Goal: Information Seeking & Learning: Check status

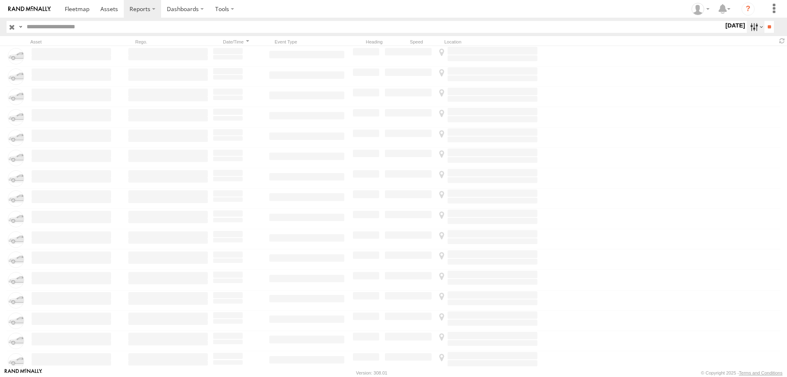
click at [749, 26] on label at bounding box center [756, 27] width 18 height 12
click at [0, 0] on label at bounding box center [0, 0] width 0 height 0
click at [764, 30] on input "**" at bounding box center [768, 27] width 9 height 12
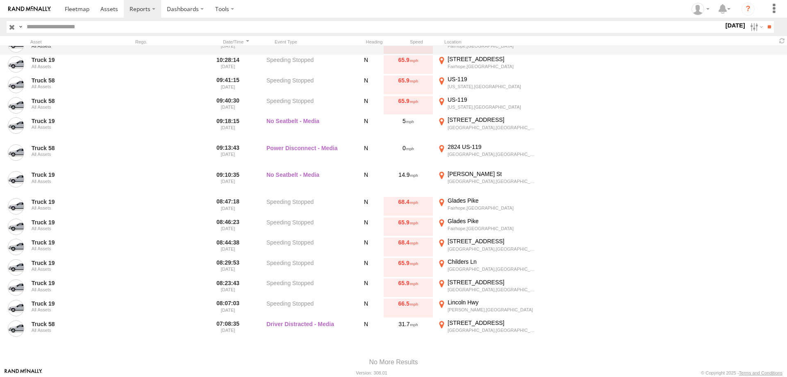
scroll to position [518, 0]
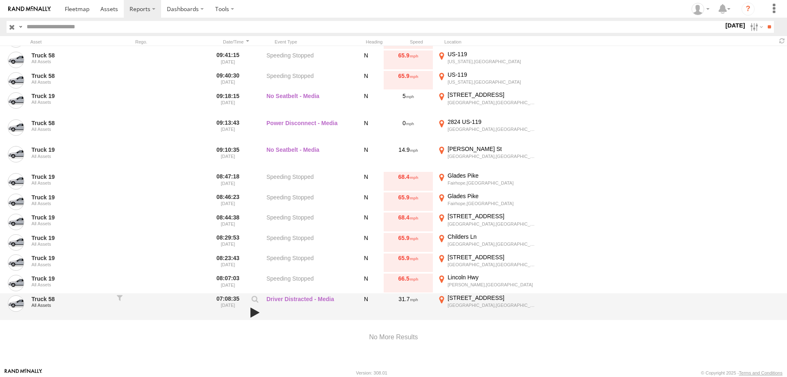
click at [253, 314] on link at bounding box center [255, 312] width 14 height 11
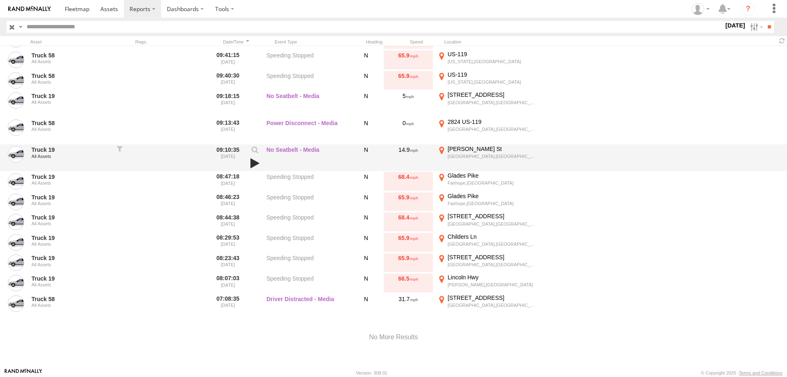
click at [252, 158] on link at bounding box center [255, 162] width 14 height 11
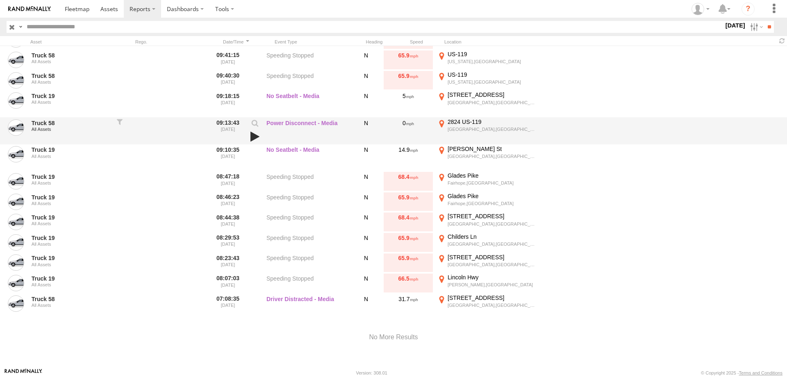
click at [258, 135] on link at bounding box center [255, 136] width 14 height 11
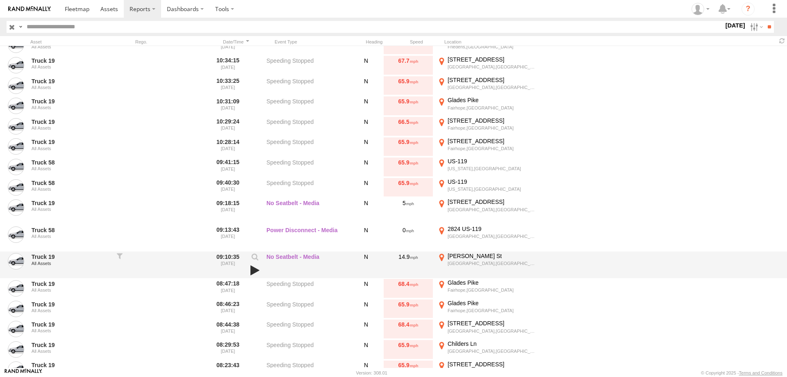
scroll to position [400, 0]
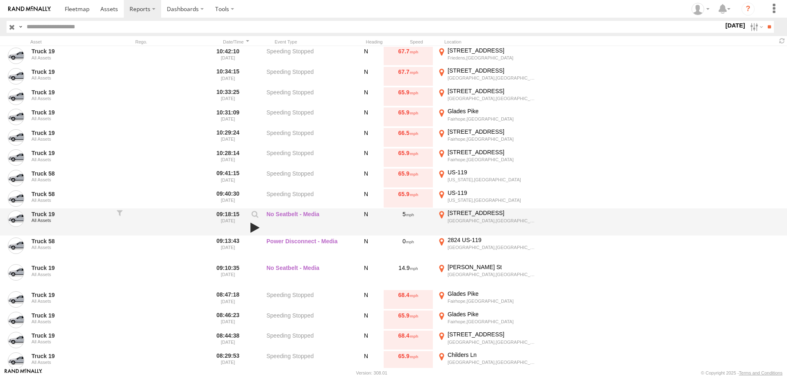
click at [254, 226] on link at bounding box center [255, 227] width 14 height 11
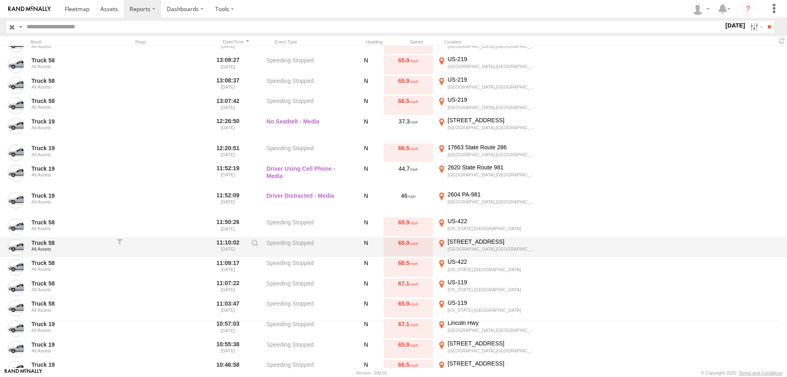
scroll to position [7, 0]
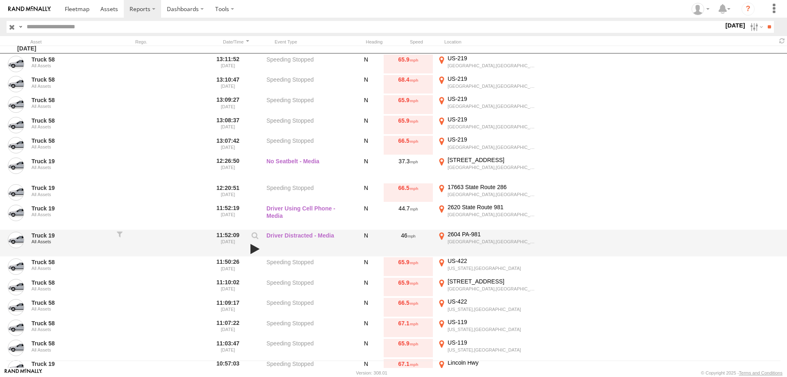
click at [252, 245] on link at bounding box center [255, 248] width 14 height 11
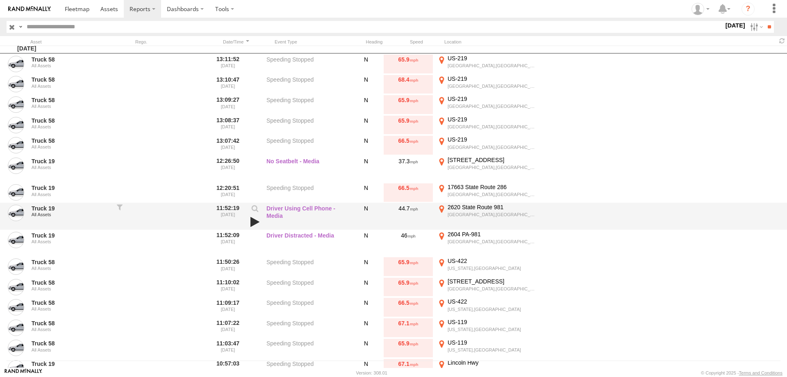
click at [252, 217] on link at bounding box center [255, 221] width 14 height 11
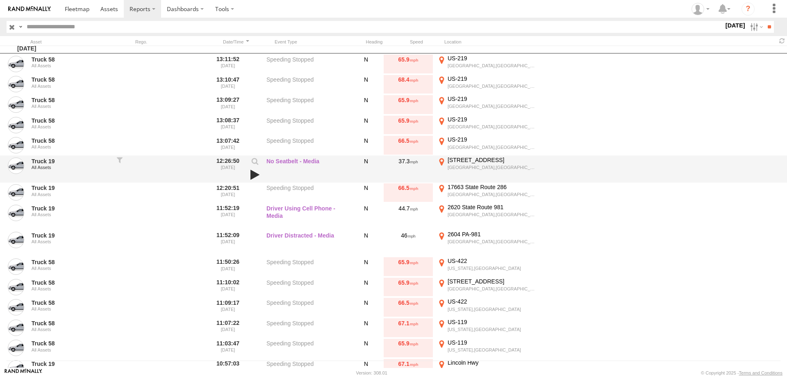
click at [253, 174] on link at bounding box center [255, 174] width 14 height 11
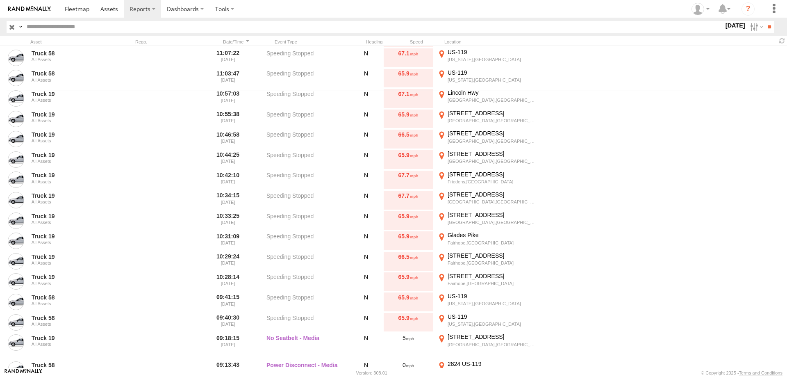
scroll to position [79, 0]
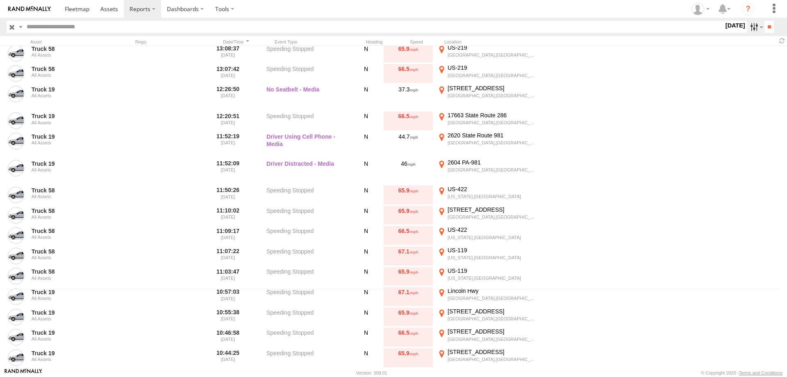
click at [751, 24] on label at bounding box center [756, 27] width 18 height 12
click at [0, 0] on label at bounding box center [0, 0] width 0 height 0
click at [767, 23] on input "**" at bounding box center [768, 27] width 9 height 12
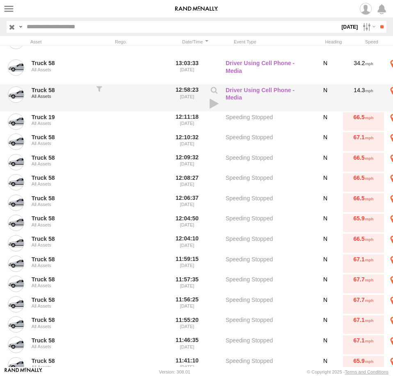
scroll to position [809, 0]
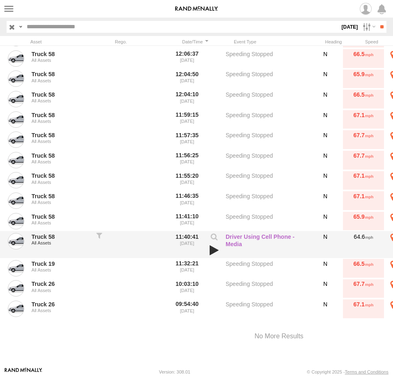
click at [213, 251] on link at bounding box center [214, 250] width 14 height 11
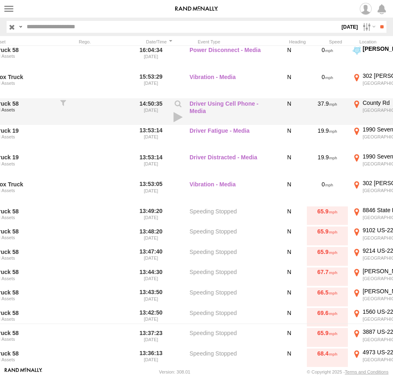
scroll to position [0, 0]
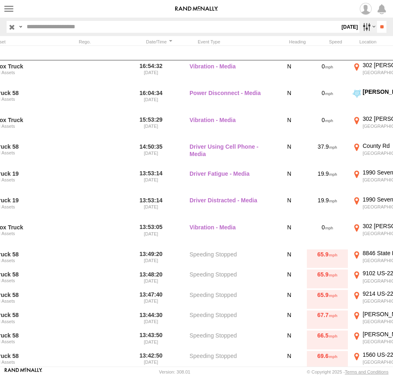
click at [360, 30] on label at bounding box center [368, 27] width 18 height 12
click at [0, 0] on label at bounding box center [0, 0] width 0 height 0
click at [378, 26] on input "**" at bounding box center [381, 27] width 9 height 12
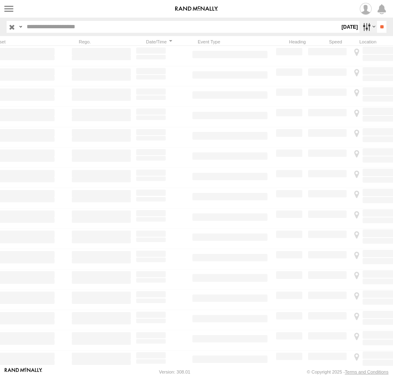
click at [364, 28] on label at bounding box center [368, 27] width 18 height 12
click at [0, 0] on label at bounding box center [0, 0] width 0 height 0
click at [382, 23] on input "**" at bounding box center [381, 27] width 9 height 12
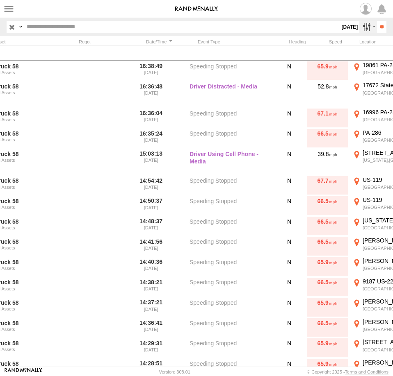
click at [366, 30] on label at bounding box center [368, 27] width 18 height 12
click at [0, 0] on label at bounding box center [0, 0] width 0 height 0
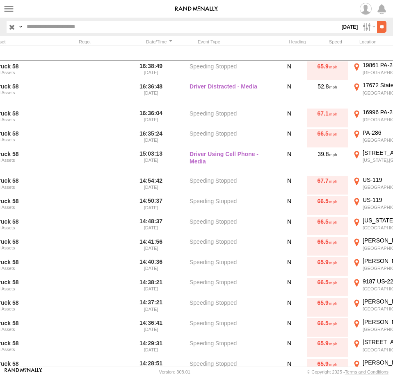
click at [377, 28] on input "**" at bounding box center [381, 27] width 9 height 12
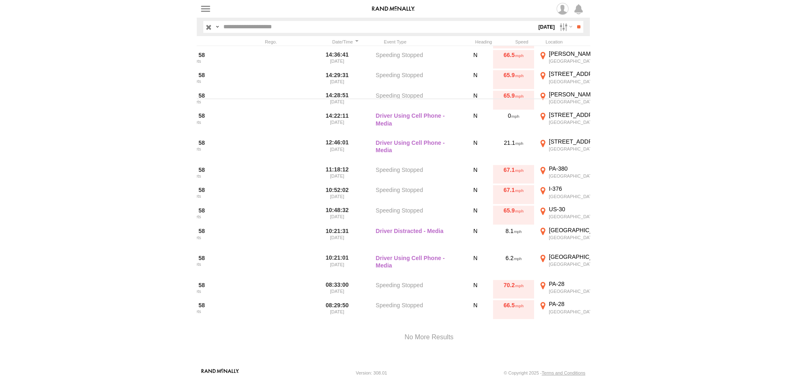
scroll to position [0, 51]
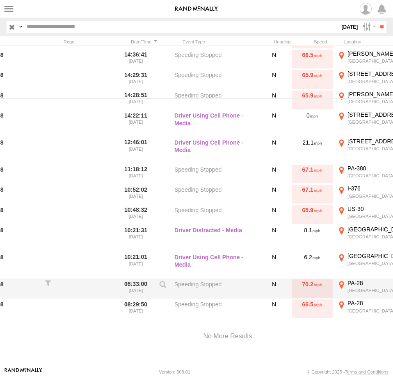
click at [355, 286] on div "PA-28" at bounding box center [388, 283] width 82 height 7
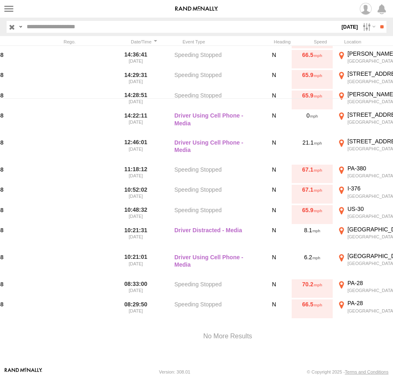
drag, startPoint x: 31, startPoint y: 152, endPoint x: 196, endPoint y: 229, distance: 181.9
click at [0, 0] on div "To activate drag with keyboard, press Alt + Enter. Once in keyboard drag state,…" at bounding box center [0, 0] width 0 height 0
click at [0, 0] on div "Location Details × ← Move left → Move right ↑ Move up ↓ Move down + Zoom in - Z…" at bounding box center [0, 0] width 0 height 0
click at [0, 0] on div "Location Details ×" at bounding box center [0, 0] width 0 height 0
click at [0, 0] on label "×" at bounding box center [0, 0] width 0 height 0
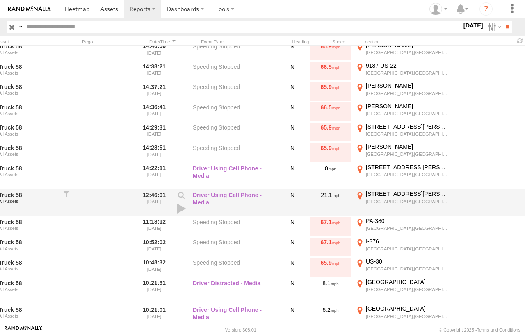
scroll to position [229, 0]
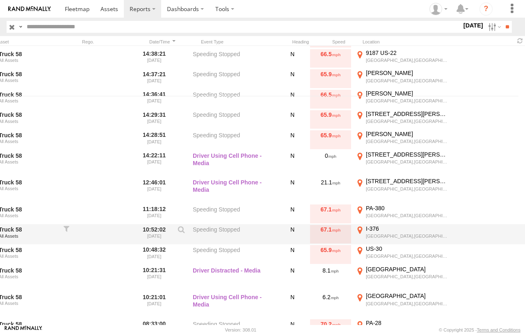
click at [406, 232] on div "I-376" at bounding box center [407, 228] width 82 height 7
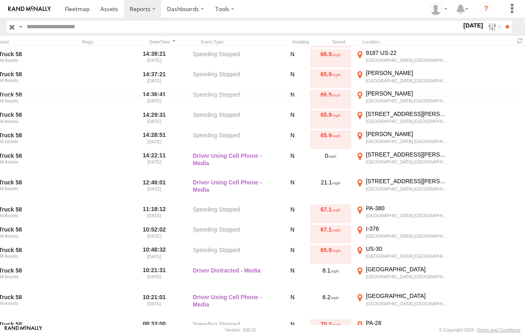
drag, startPoint x: 201, startPoint y: 233, endPoint x: 320, endPoint y: 177, distance: 131.6
click at [0, 0] on div "Loading..." at bounding box center [0, 0] width 0 height 0
drag, startPoint x: 162, startPoint y: 143, endPoint x: 313, endPoint y: 250, distance: 185.5
click at [0, 0] on div "Loading..." at bounding box center [0, 0] width 0 height 0
drag, startPoint x: 423, startPoint y: 215, endPoint x: 157, endPoint y: 211, distance: 266.0
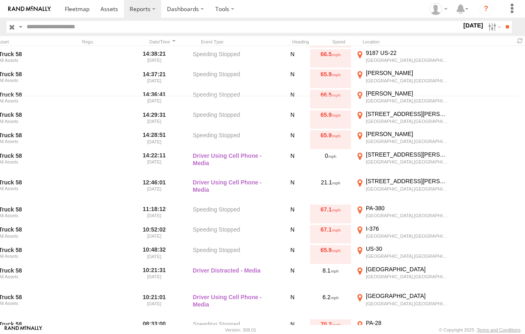
click at [0, 0] on div "Loading..." at bounding box center [0, 0] width 0 height 0
click at [0, 0] on div "Location Details" at bounding box center [0, 0] width 0 height 0
click at [0, 0] on label "×" at bounding box center [0, 0] width 0 height 0
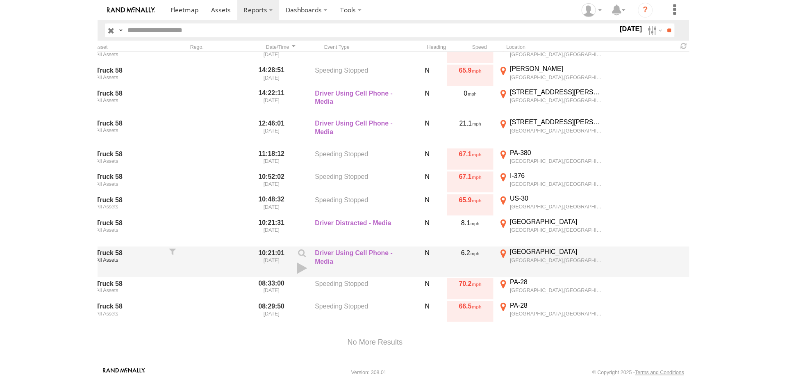
scroll to position [311, 0]
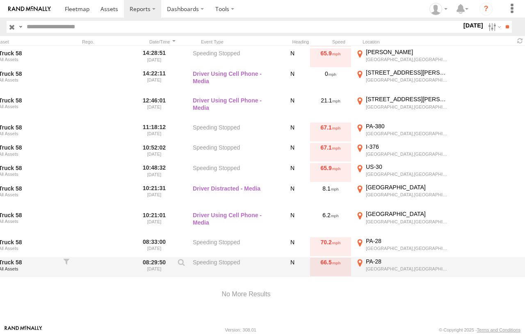
click at [406, 263] on div "PA-28" at bounding box center [407, 261] width 82 height 7
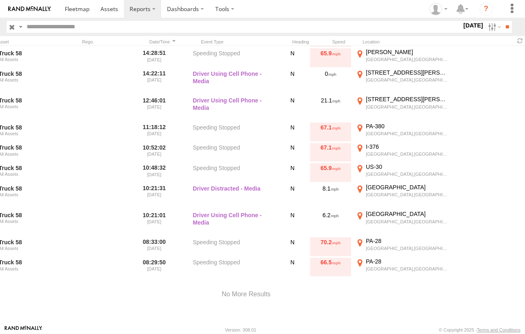
drag, startPoint x: 255, startPoint y: 166, endPoint x: 258, endPoint y: 259, distance: 93.5
click at [0, 0] on div "Loading..." at bounding box center [0, 0] width 0 height 0
drag, startPoint x: 254, startPoint y: 251, endPoint x: 357, endPoint y: 99, distance: 183.9
click at [0, 0] on div "Loading..." at bounding box center [0, 0] width 0 height 0
click at [0, 0] on label "×" at bounding box center [0, 0] width 0 height 0
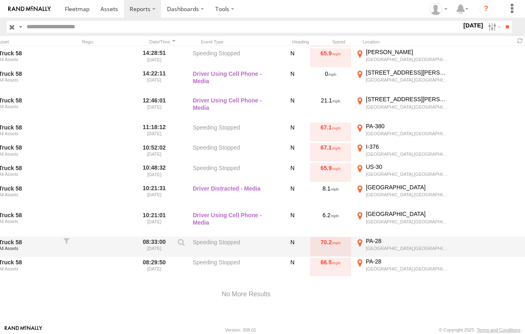
click at [403, 246] on div "Pittsburgh,PA" at bounding box center [407, 248] width 82 height 6
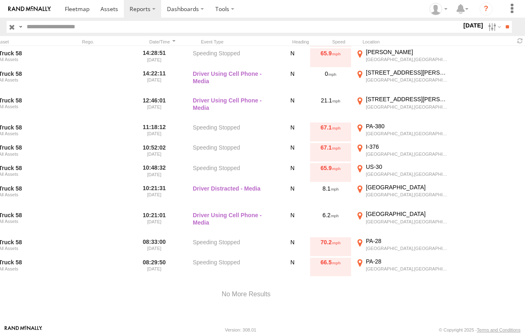
drag, startPoint x: 276, startPoint y: 118, endPoint x: 275, endPoint y: 130, distance: 11.5
click at [0, 0] on div "Loading..." at bounding box center [0, 0] width 0 height 0
drag, startPoint x: 275, startPoint y: 131, endPoint x: 294, endPoint y: 259, distance: 129.7
click at [0, 0] on div "Loading..." at bounding box center [0, 0] width 0 height 0
drag, startPoint x: 303, startPoint y: 148, endPoint x: 288, endPoint y: 294, distance: 146.3
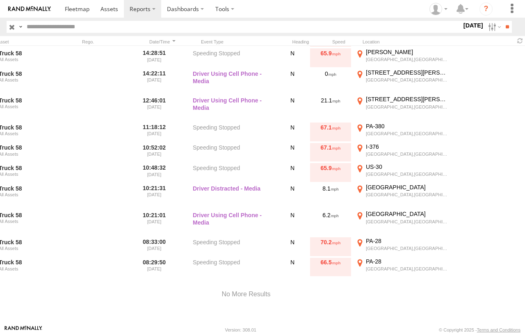
click at [0, 0] on div "Loading..." at bounding box center [0, 0] width 0 height 0
drag, startPoint x: 34, startPoint y: 143, endPoint x: 345, endPoint y: 148, distance: 311.5
click at [0, 0] on div "To activate drag with keyboard, press Alt + Enter. Once in keyboard drag state,…" at bounding box center [0, 0] width 0 height 0
click at [0, 0] on div "Location Details × ← Move left → Move right ↑ Move up ↓ Move down + Zoom in - Z…" at bounding box center [0, 0] width 0 height 0
click at [0, 0] on icon "Go North, PA-28" at bounding box center [0, 0] width 0 height 0
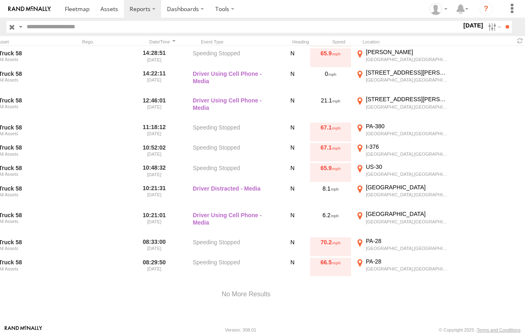
click at [0, 0] on icon "Go North, PA-28" at bounding box center [0, 0] width 0 height 0
click at [0, 0] on div "Location Details × ← Move left → Move right ↑ Move up ↓ Move down + Zoom in - Z…" at bounding box center [0, 0] width 0 height 0
click at [0, 0] on div "Location Details ×" at bounding box center [0, 0] width 0 height 0
click at [0, 0] on label "×" at bounding box center [0, 0] width 0 height 0
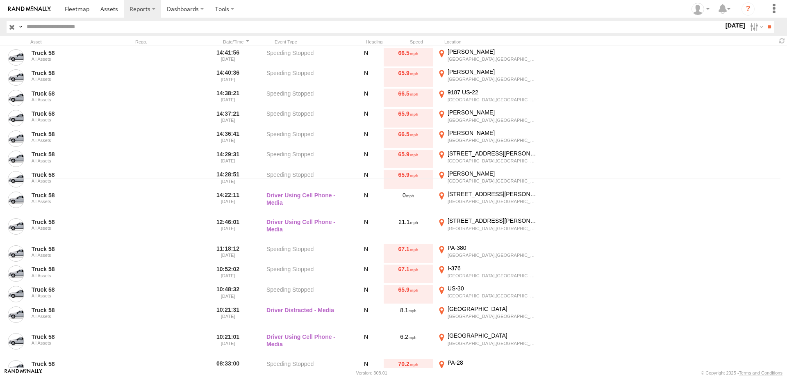
scroll to position [150, 0]
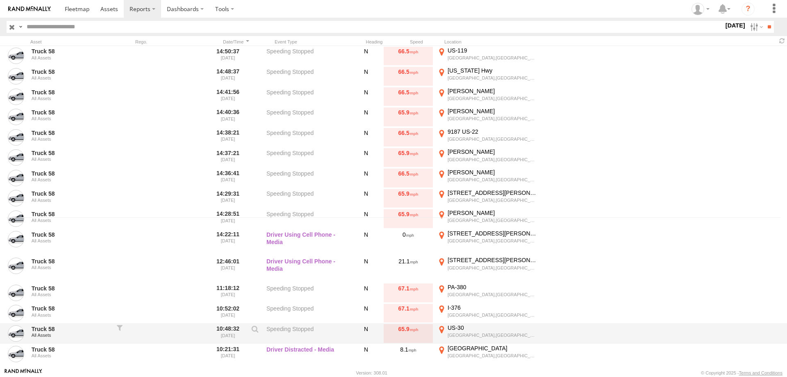
click at [417, 334] on div "65.9" at bounding box center [408, 333] width 49 height 19
click at [454, 327] on div "US-30" at bounding box center [493, 327] width 90 height 7
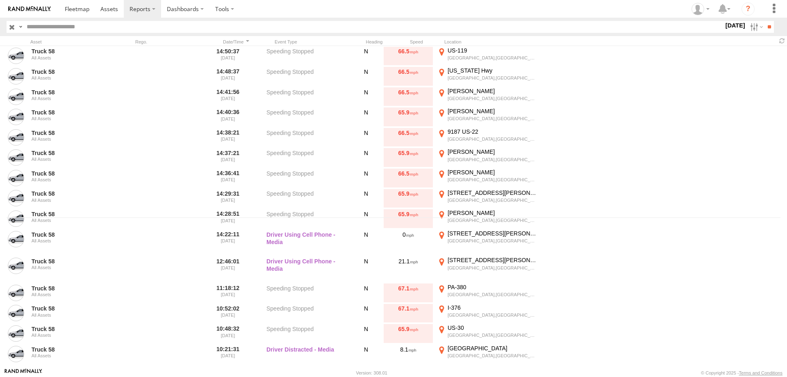
drag, startPoint x: 423, startPoint y: 209, endPoint x: 334, endPoint y: 247, distance: 95.8
click at [0, 0] on div "Loading..." at bounding box center [0, 0] width 0 height 0
drag, startPoint x: 52, startPoint y: 147, endPoint x: 330, endPoint y: 219, distance: 287.6
click at [0, 0] on div "To activate drag with keyboard, press Alt + Enter. Once in keyboard drag state,…" at bounding box center [0, 0] width 0 height 0
click at [0, 0] on div "Location Details × ← Move left → Move right ↑ Move up ↓ Move down + Zoom in - Z…" at bounding box center [0, 0] width 0 height 0
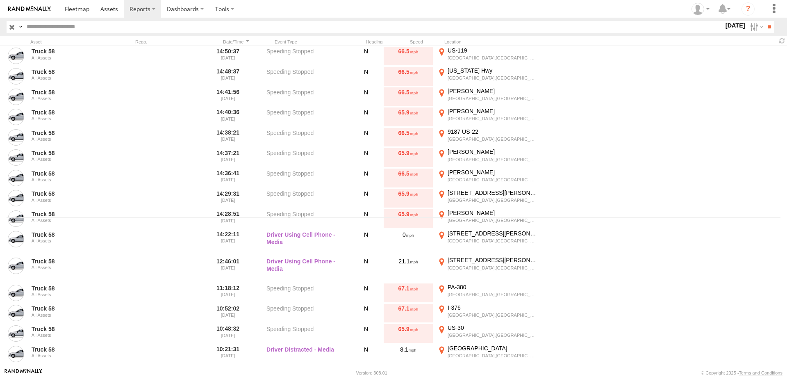
click at [0, 0] on icon "Go East, I-376" at bounding box center [0, 0] width 0 height 0
click at [0, 0] on div "Location Details × ← Move left → Move right ↑ Move up ↓ Move down + Zoom in - Z…" at bounding box center [0, 0] width 0 height 0
click at [0, 0] on label "×" at bounding box center [0, 0] width 0 height 0
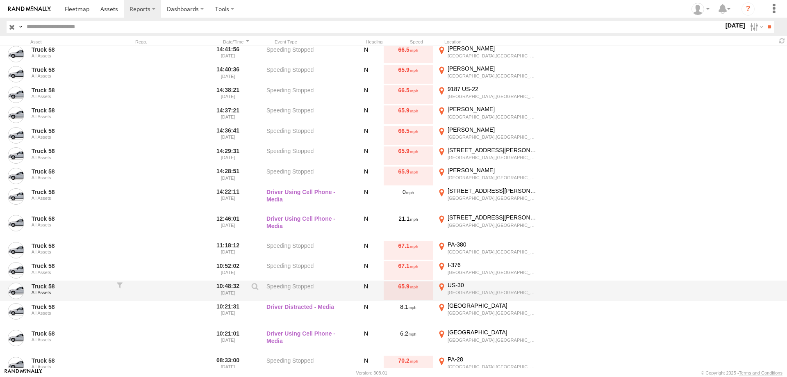
scroll to position [189, 0]
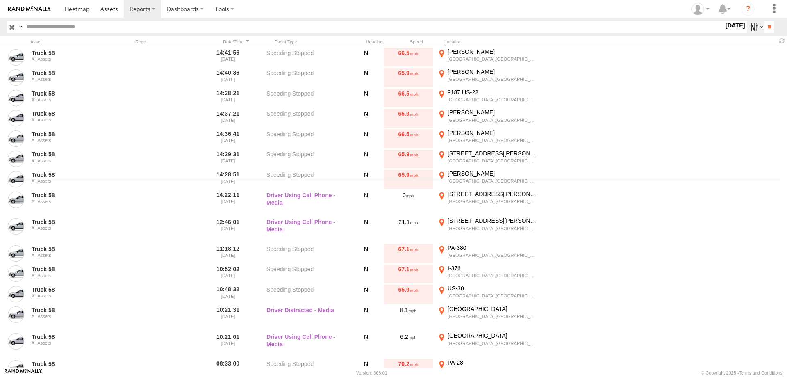
click at [747, 27] on label at bounding box center [756, 27] width 18 height 12
click at [0, 0] on label at bounding box center [0, 0] width 0 height 0
click at [767, 29] on input "**" at bounding box center [768, 27] width 9 height 12
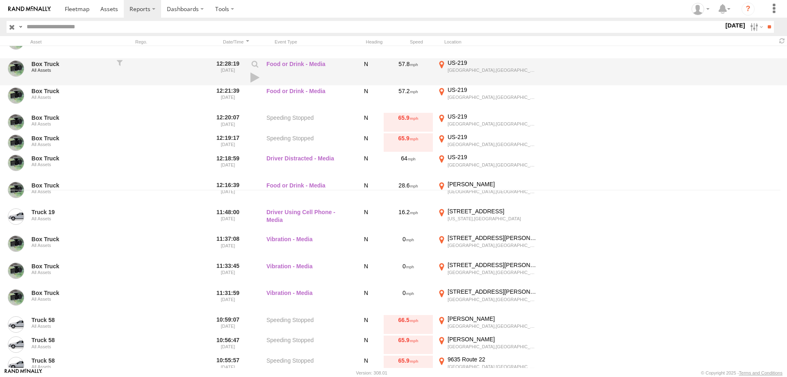
scroll to position [59, 0]
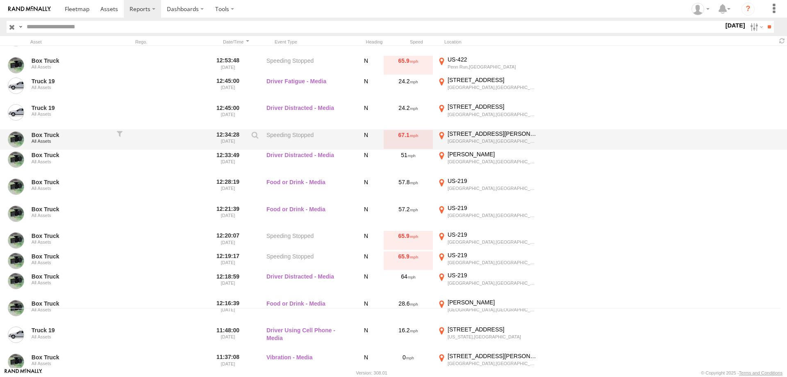
click at [462, 137] on div "1633 Benjamin Franklin Hwy" at bounding box center [493, 133] width 90 height 7
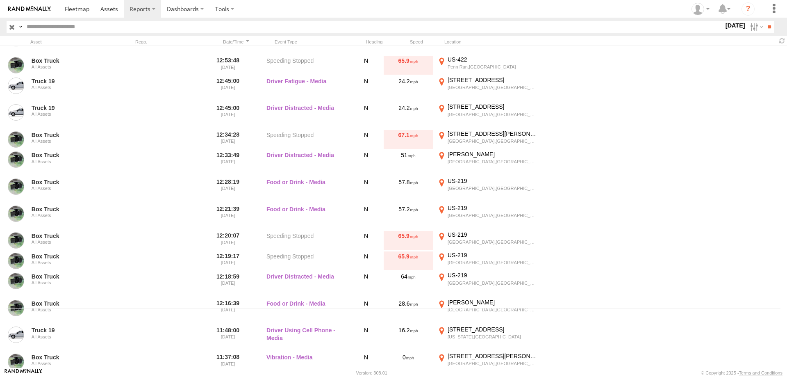
click at [0, 0] on div "Location Details" at bounding box center [0, 0] width 0 height 0
click at [0, 0] on label "×" at bounding box center [0, 0] width 0 height 0
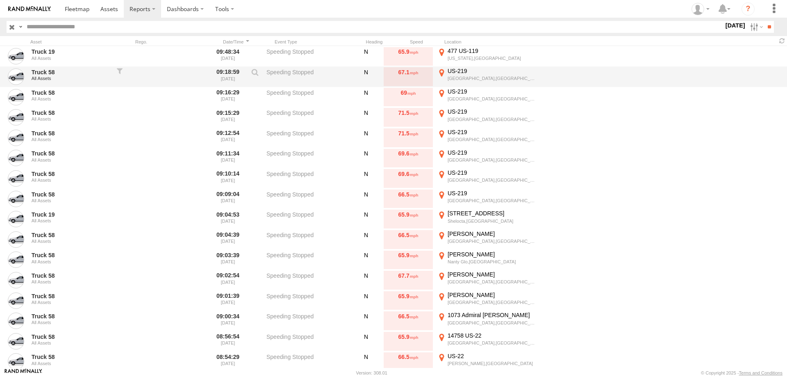
scroll to position [1004, 0]
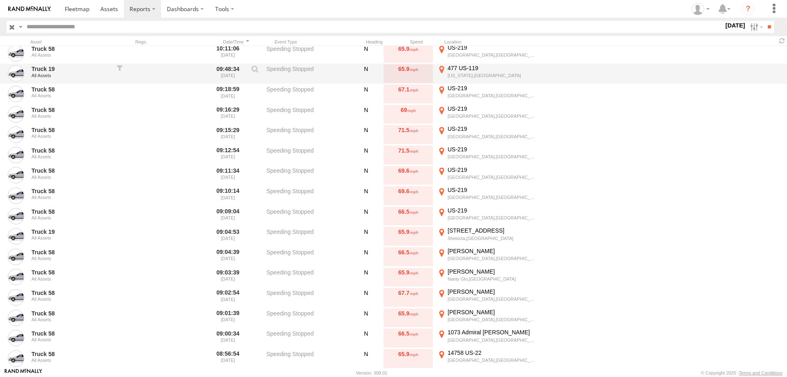
click at [461, 73] on div "Indiana,PA" at bounding box center [493, 76] width 90 height 6
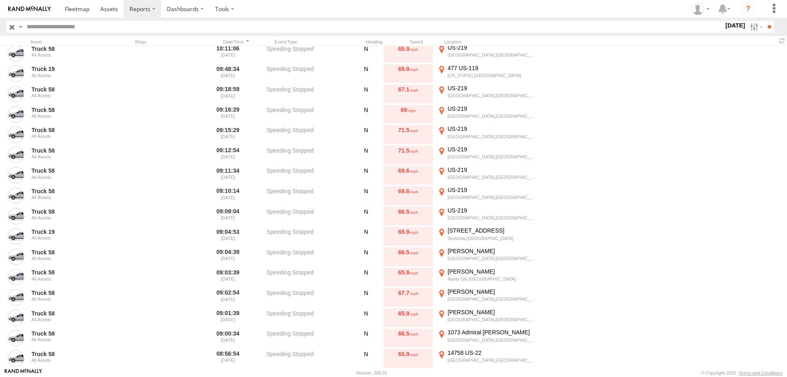
click at [0, 0] on label "×" at bounding box center [0, 0] width 0 height 0
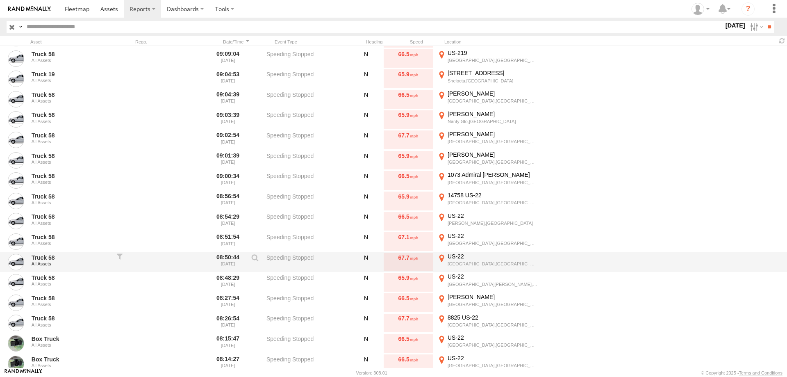
scroll to position [1318, 0]
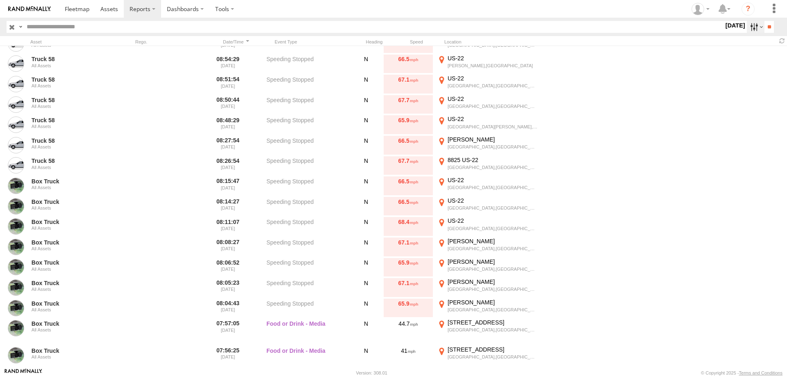
click at [752, 23] on label at bounding box center [756, 27] width 18 height 12
click at [750, 27] on label at bounding box center [756, 27] width 18 height 12
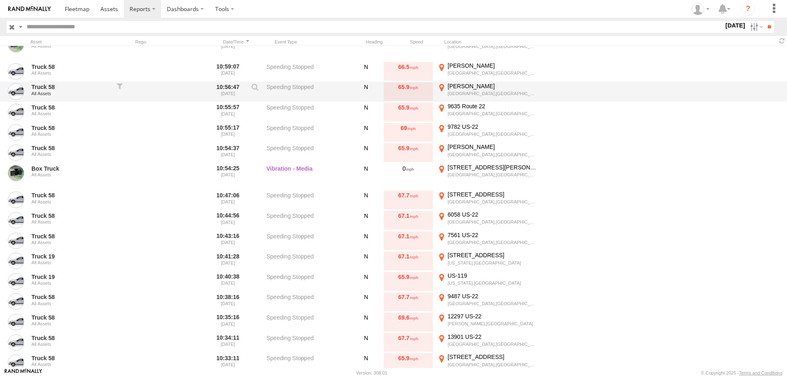
scroll to position [414, 0]
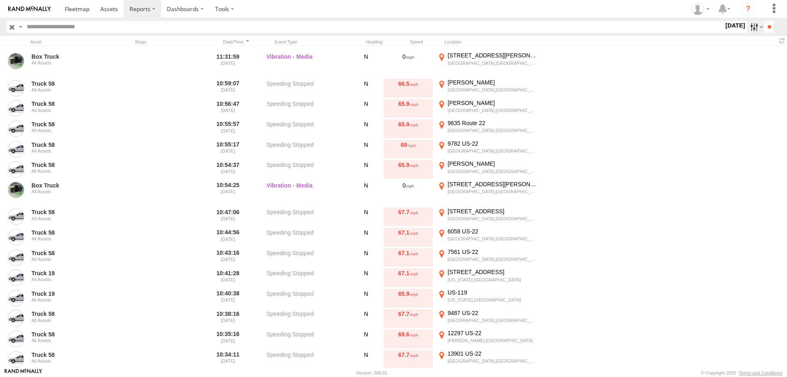
click at [750, 25] on label at bounding box center [756, 27] width 18 height 12
click at [0, 0] on label at bounding box center [0, 0] width 0 height 0
click at [769, 27] on input "**" at bounding box center [768, 27] width 9 height 12
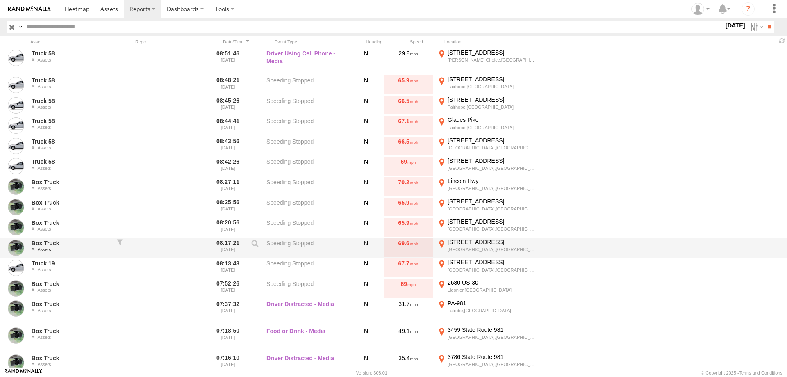
scroll to position [830, 0]
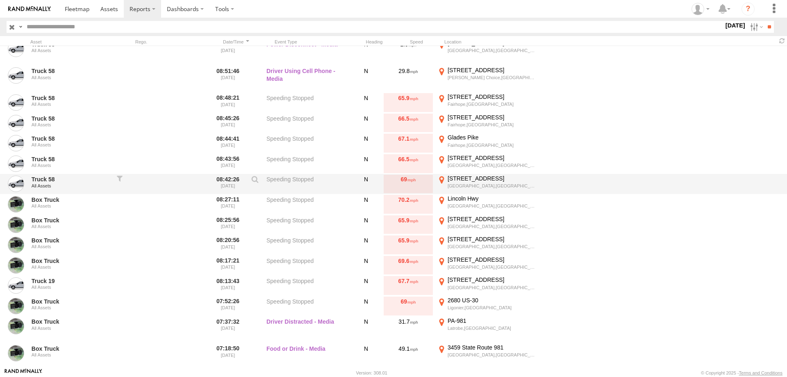
click at [462, 179] on div "9979 Glades Pike" at bounding box center [493, 178] width 90 height 7
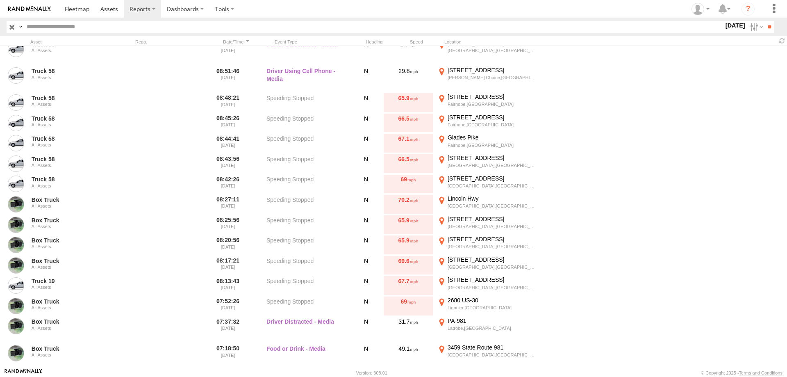
drag, startPoint x: 436, startPoint y: 239, endPoint x: 301, endPoint y: 208, distance: 139.0
click at [0, 0] on div "Loading..." at bounding box center [0, 0] width 0 height 0
drag, startPoint x: 48, startPoint y: 150, endPoint x: 259, endPoint y: 189, distance: 213.8
click at [0, 0] on div "To activate drag with keyboard, press Alt + Enter. Once in keyboard drag state,…" at bounding box center [0, 0] width 0 height 0
click at [0, 0] on div "Location Details × ← Move left → Move right ↑ Move up ↓ Move down + Zoom in - Z…" at bounding box center [0, 0] width 0 height 0
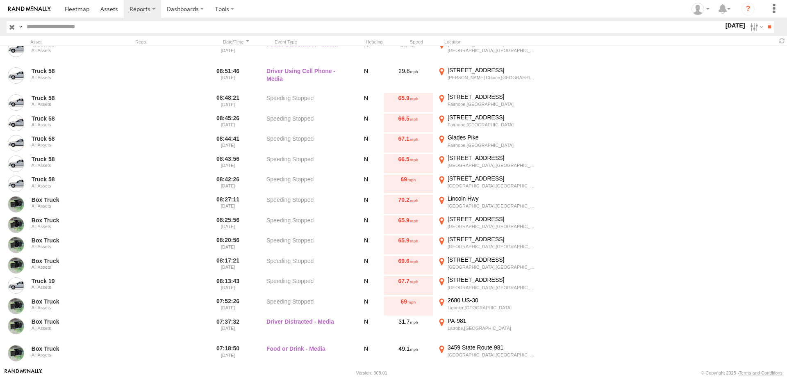
click at [0, 0] on div "Location Details × ← Move left → Move right ↑ Move up ↓ Move down + Zoom in - Z…" at bounding box center [0, 0] width 0 height 0
click at [0, 0] on label "×" at bounding box center [0, 0] width 0 height 0
